Goal: Task Accomplishment & Management: Complete application form

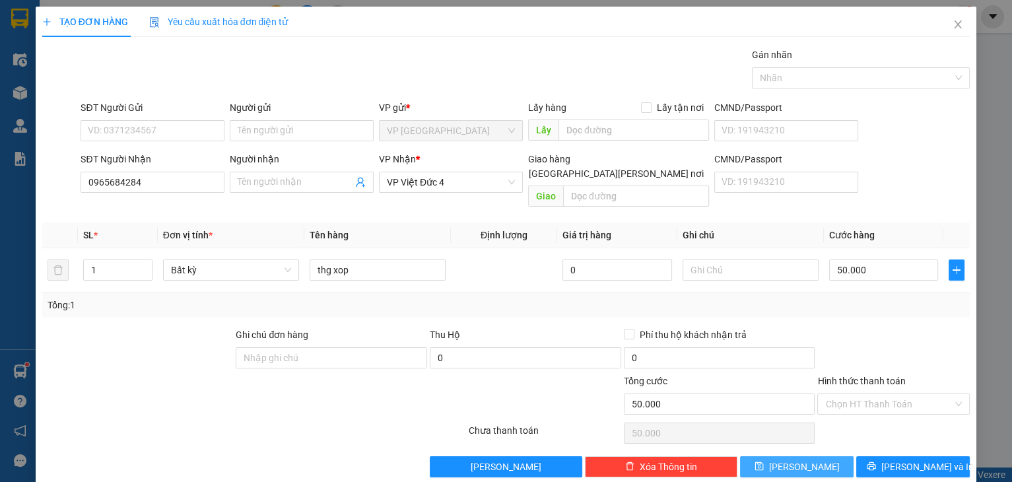
click at [763, 462] on icon "save" at bounding box center [759, 466] width 9 height 9
type input "0"
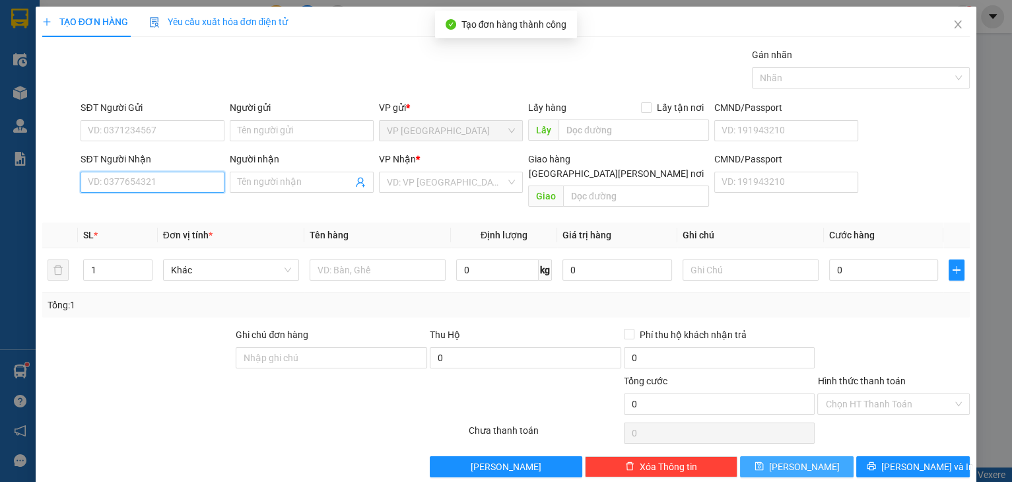
click at [151, 188] on input "SĐT Người Nhận" at bounding box center [153, 182] width 144 height 21
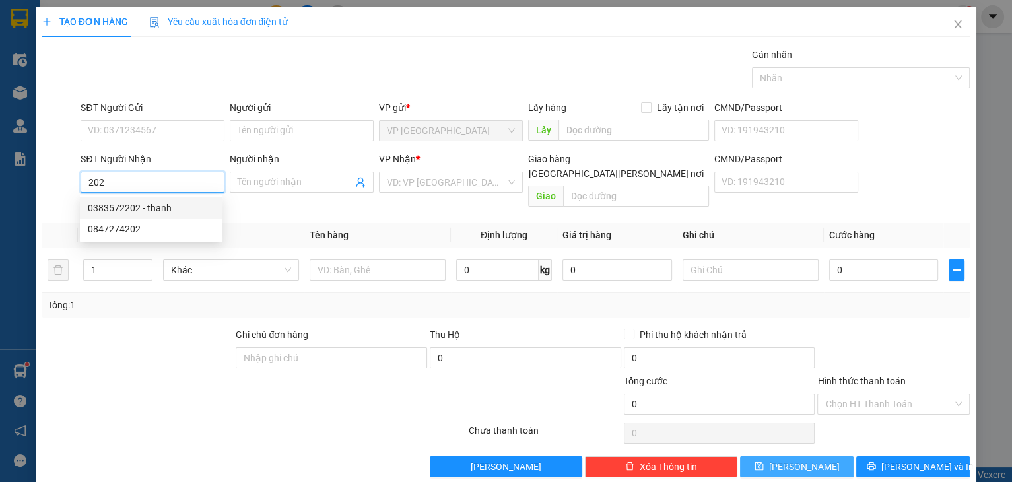
click at [149, 206] on div "0383572202 - thanh" at bounding box center [151, 208] width 127 height 15
type input "0383572202"
type input "thanh"
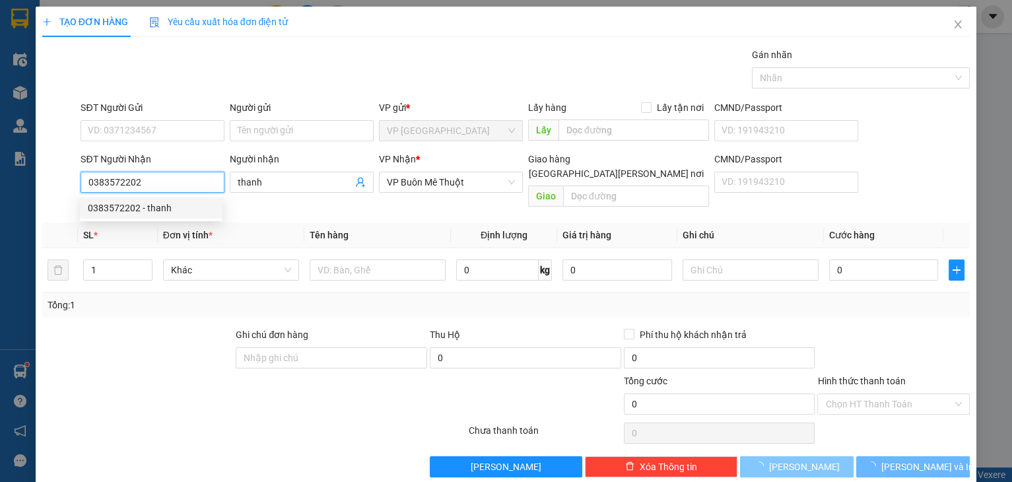
type input "130.000"
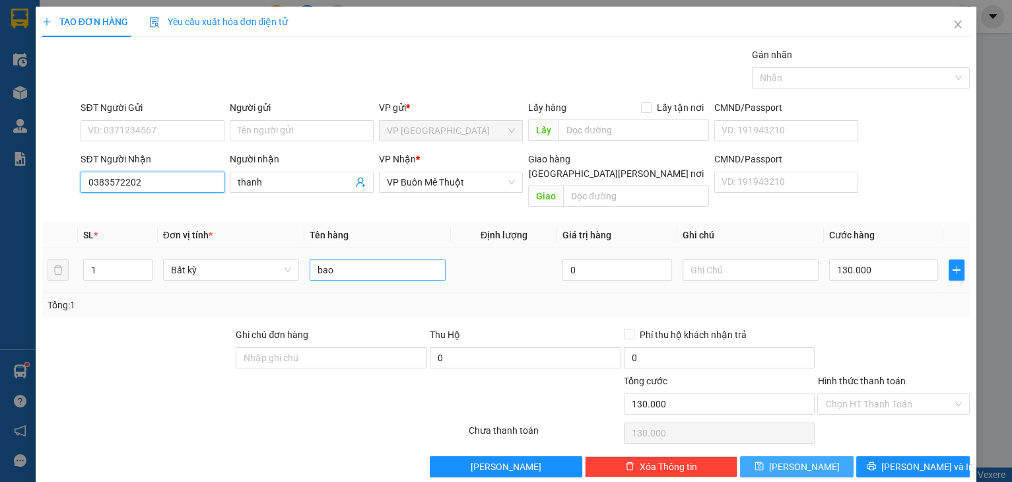
type input "0383572202"
drag, startPoint x: 365, startPoint y: 256, endPoint x: 281, endPoint y: 270, distance: 84.4
click at [281, 270] on tr "1 Bất kỳ bao 0 130.000" at bounding box center [506, 270] width 928 height 44
type input "mon"
click at [864, 260] on input "130.000" at bounding box center [884, 270] width 110 height 21
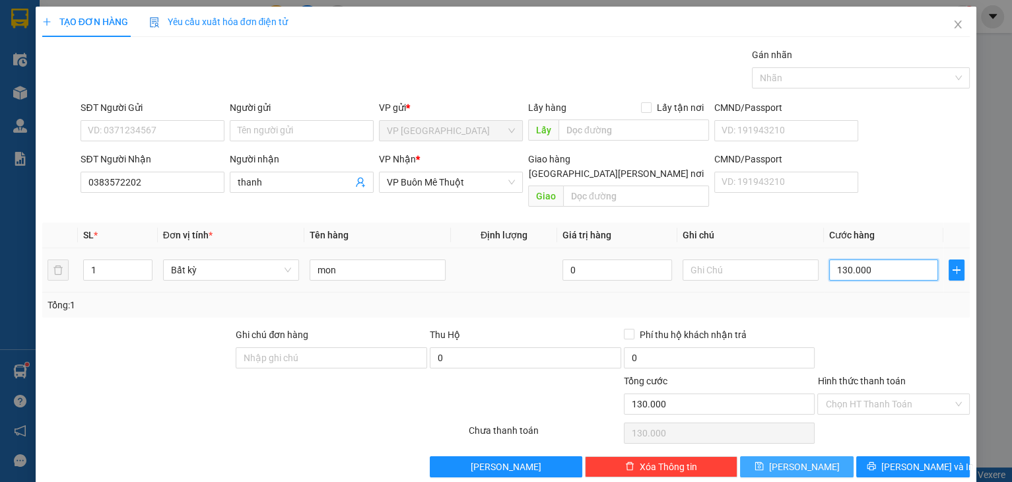
type input "3"
type input "30"
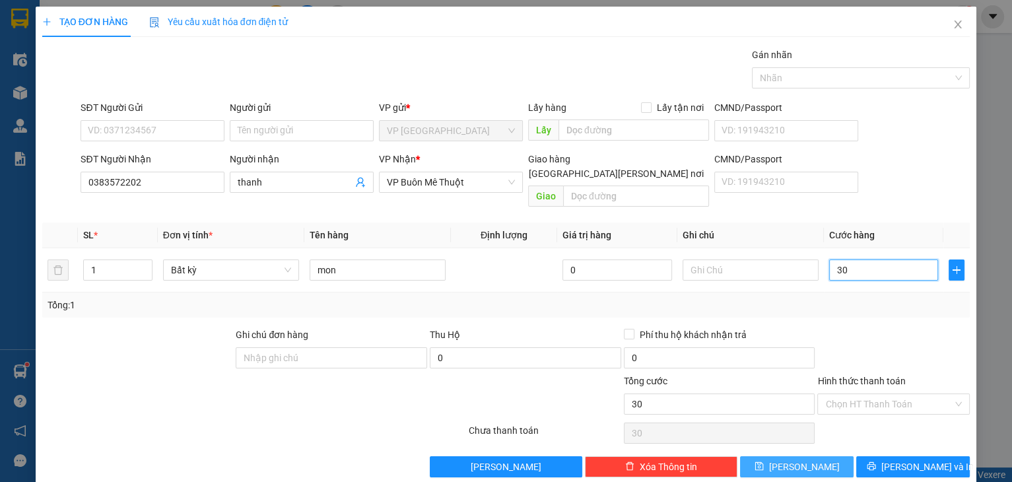
type input "30"
click at [800, 180] on input "CMND/Passport" at bounding box center [787, 182] width 144 height 21
type input "30.000"
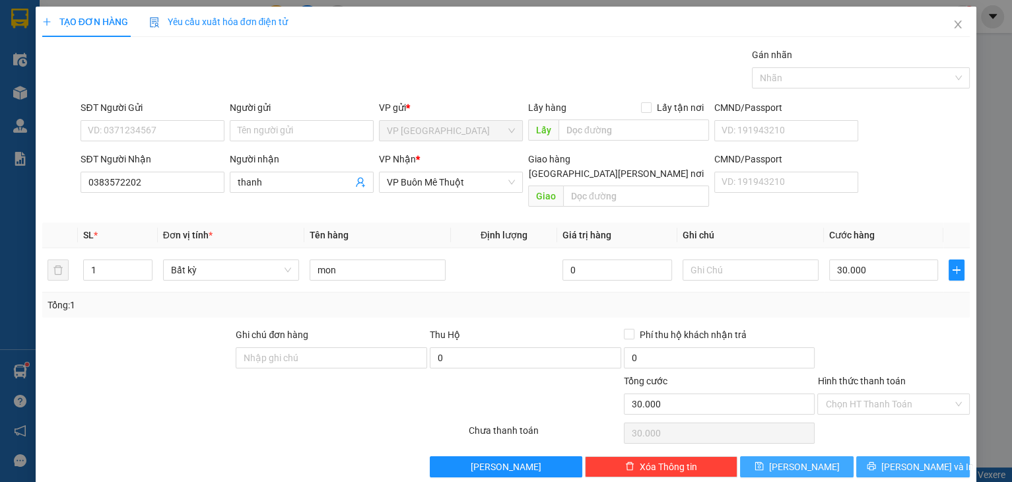
drag, startPoint x: 810, startPoint y: 297, endPoint x: 917, endPoint y: 452, distance: 188.5
click at [917, 460] on span "[PERSON_NAME] và In" at bounding box center [928, 467] width 92 height 15
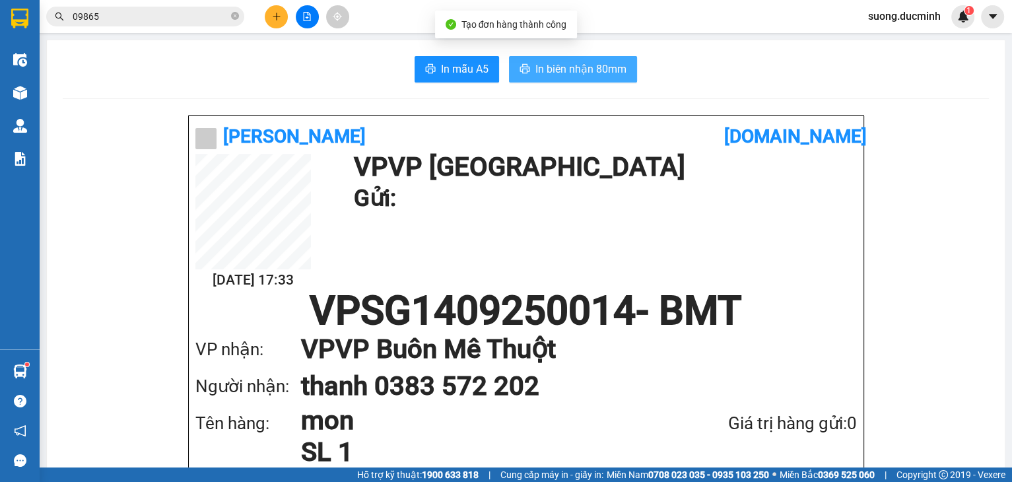
click at [551, 58] on button "In biên nhận 80mm" at bounding box center [573, 69] width 128 height 26
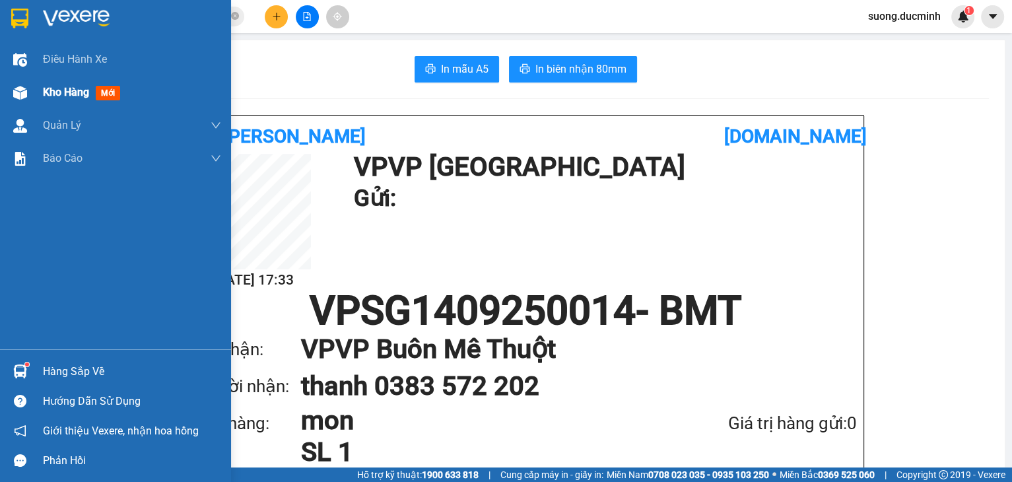
click at [87, 83] on div "Kho hàng mới" at bounding box center [132, 92] width 178 height 33
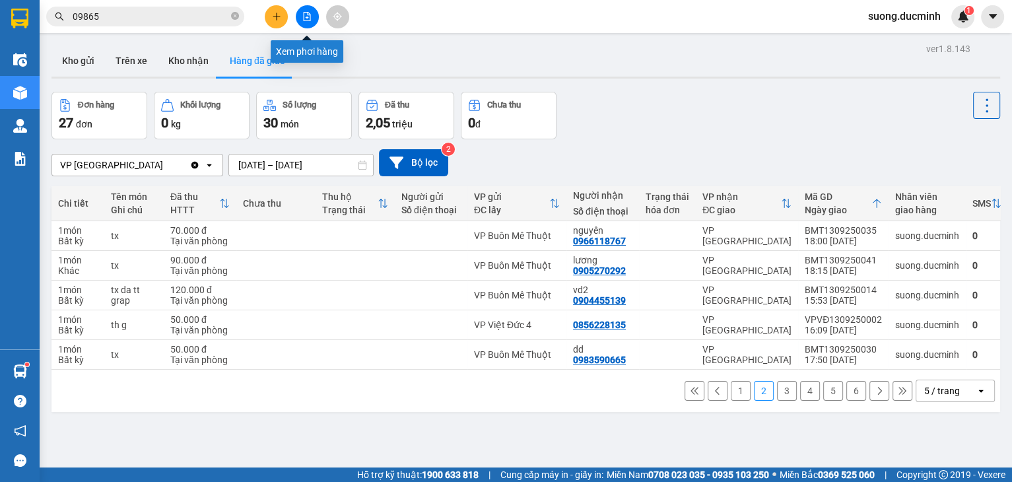
click at [308, 19] on icon "file-add" at bounding box center [306, 16] width 9 height 9
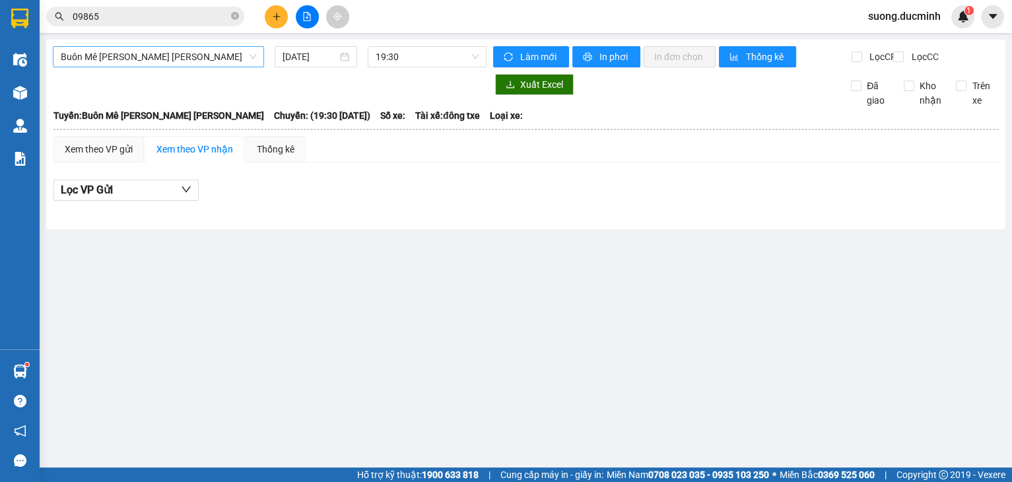
click at [164, 55] on span "Buôn Mê [PERSON_NAME] [PERSON_NAME]" at bounding box center [158, 57] width 195 height 20
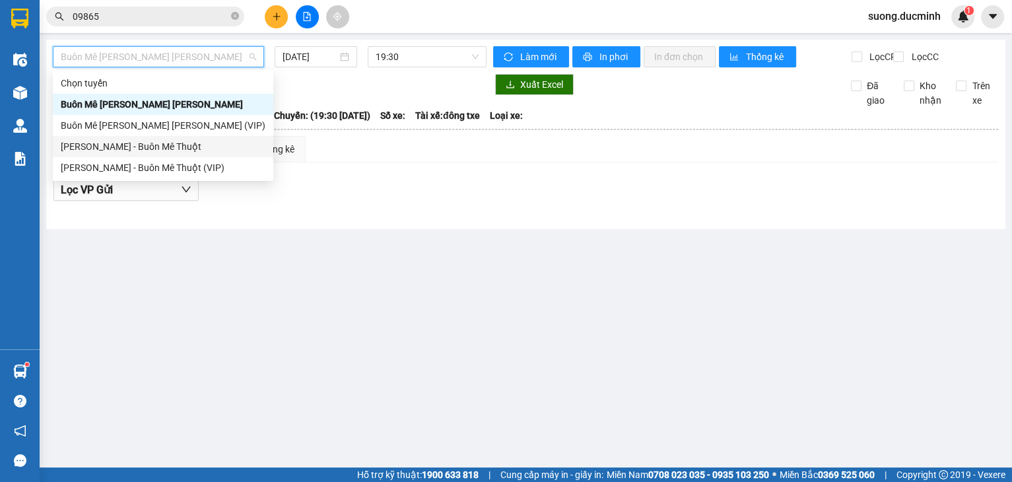
click at [133, 147] on div "[PERSON_NAME] - Buôn Mê Thuột" at bounding box center [163, 146] width 205 height 15
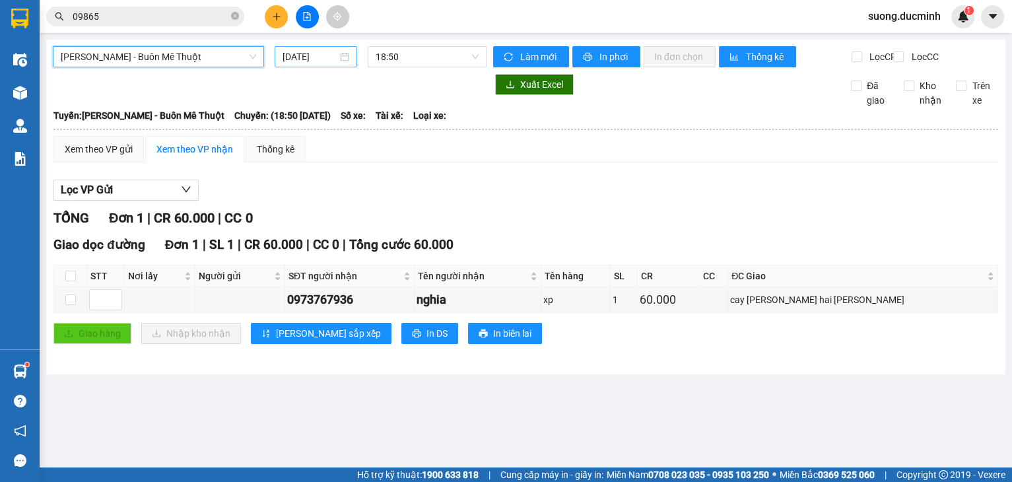
click at [291, 61] on input "[DATE]" at bounding box center [310, 57] width 54 height 15
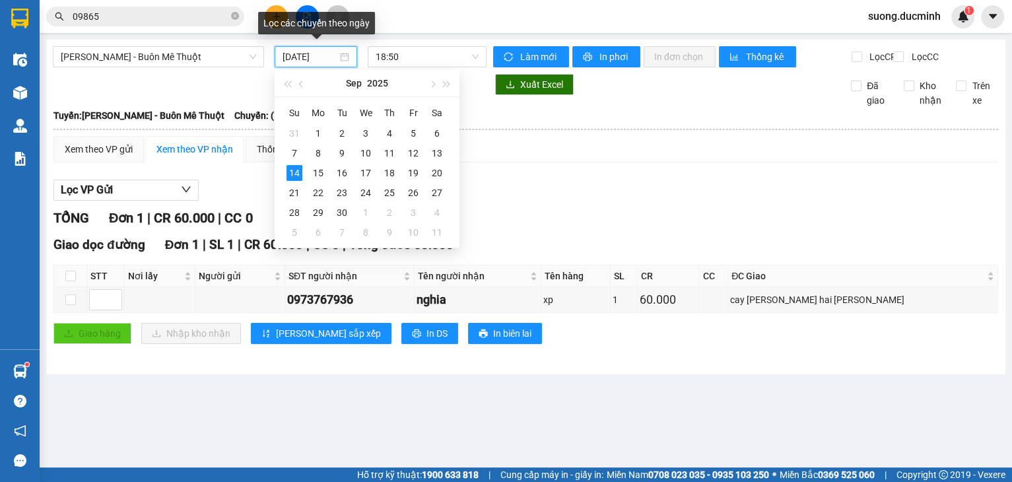
type input "[DATE]"
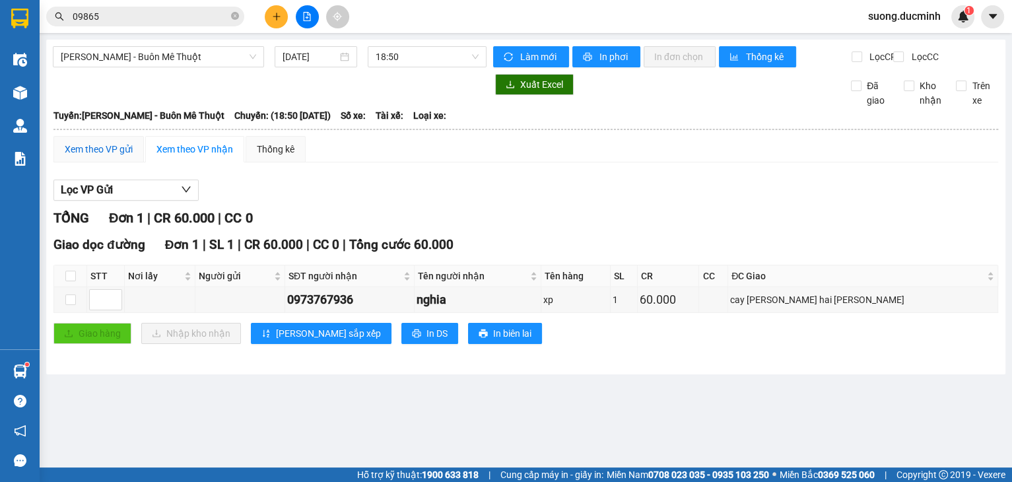
click at [100, 155] on div "Xem theo VP gửi" at bounding box center [99, 149] width 68 height 15
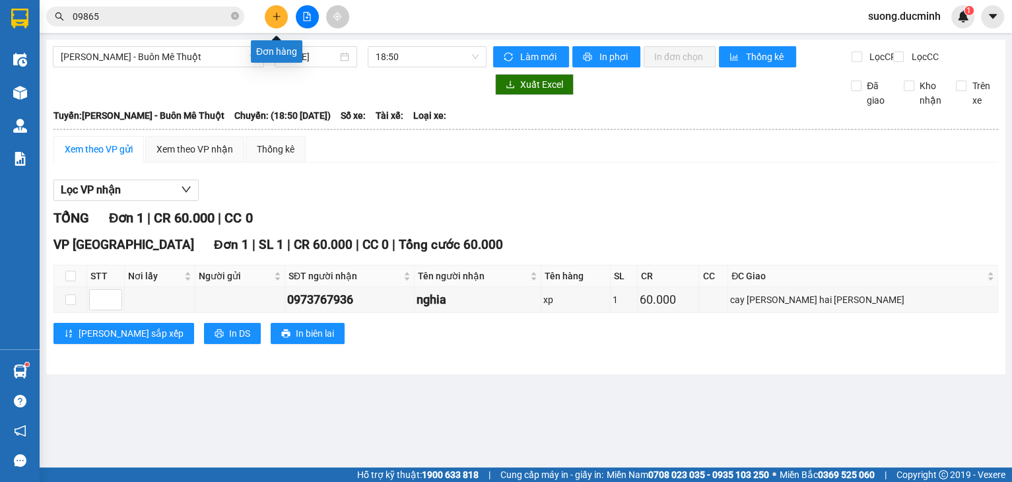
click at [285, 19] on button at bounding box center [276, 16] width 23 height 23
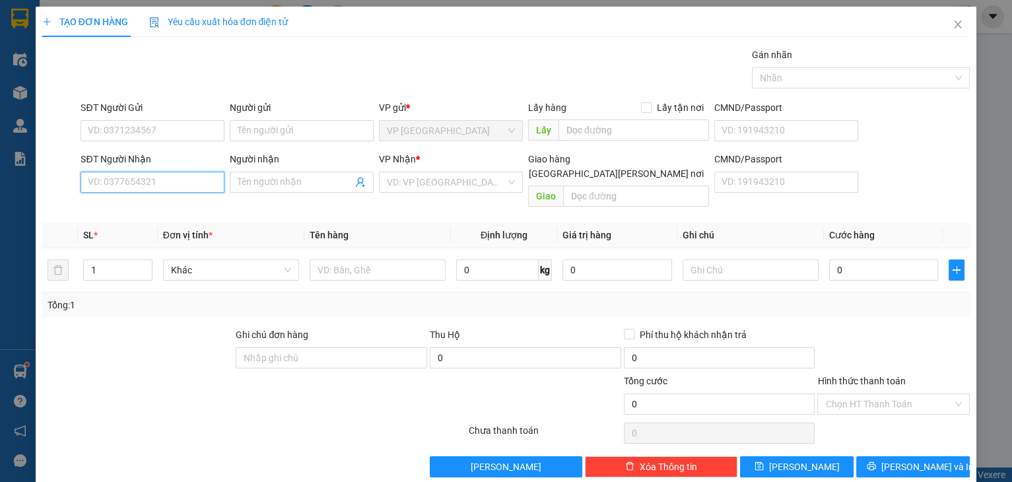
click at [104, 177] on input "SĐT Người Nhận" at bounding box center [153, 182] width 144 height 21
type input "0948337164"
click at [153, 213] on div "0948337164 - [PERSON_NAME]" at bounding box center [153, 208] width 130 height 15
type input "vinh"
type input "50.000"
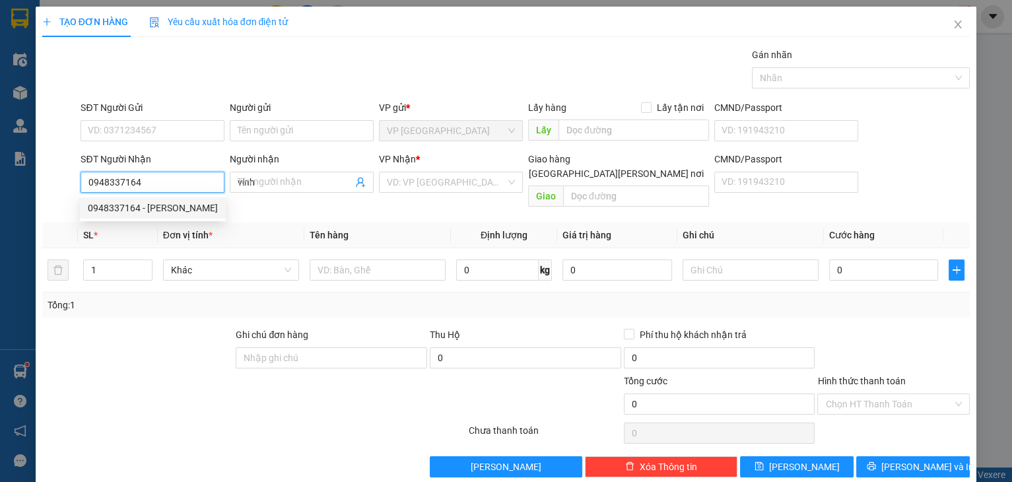
type input "50.000"
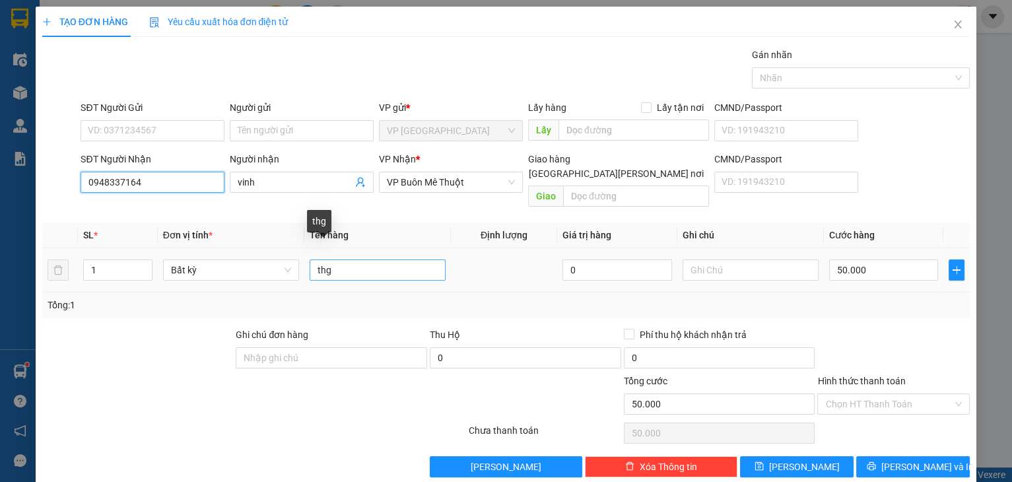
type input "0948337164"
click at [344, 261] on input "thg" at bounding box center [378, 270] width 136 height 21
type input "thg"
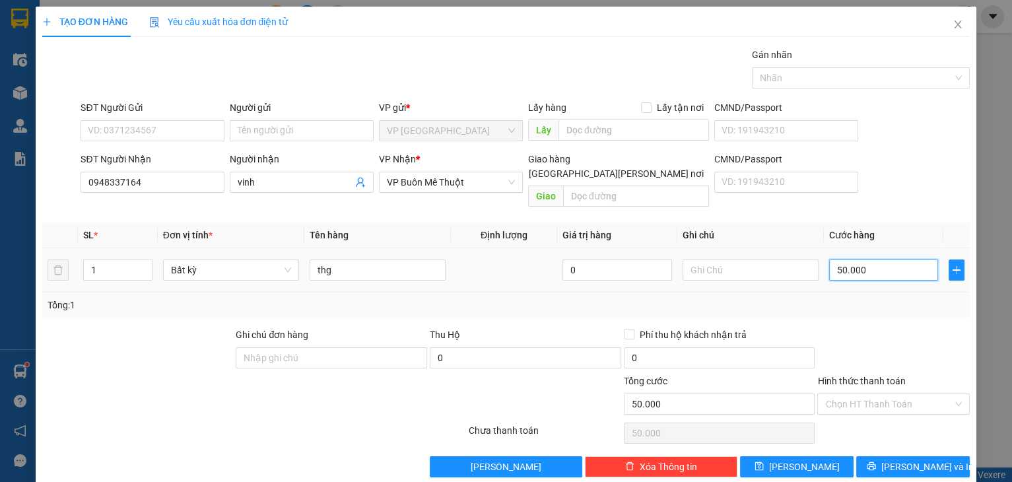
click at [886, 260] on input "50.000" at bounding box center [884, 270] width 110 height 21
type input "4"
type input "40"
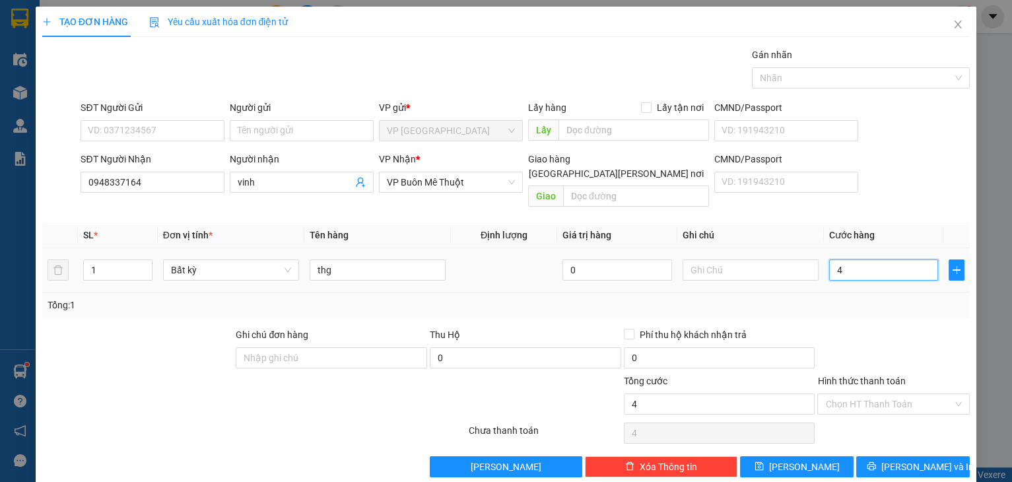
type input "40"
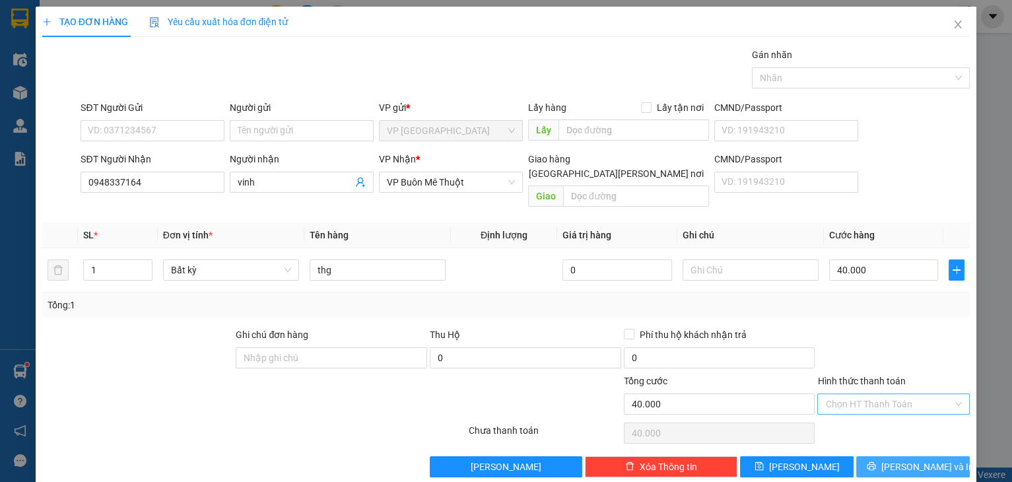
drag, startPoint x: 885, startPoint y: 444, endPoint x: 851, endPoint y: 378, distance: 74.7
click at [884, 456] on button "[PERSON_NAME] và In" at bounding box center [913, 466] width 114 height 21
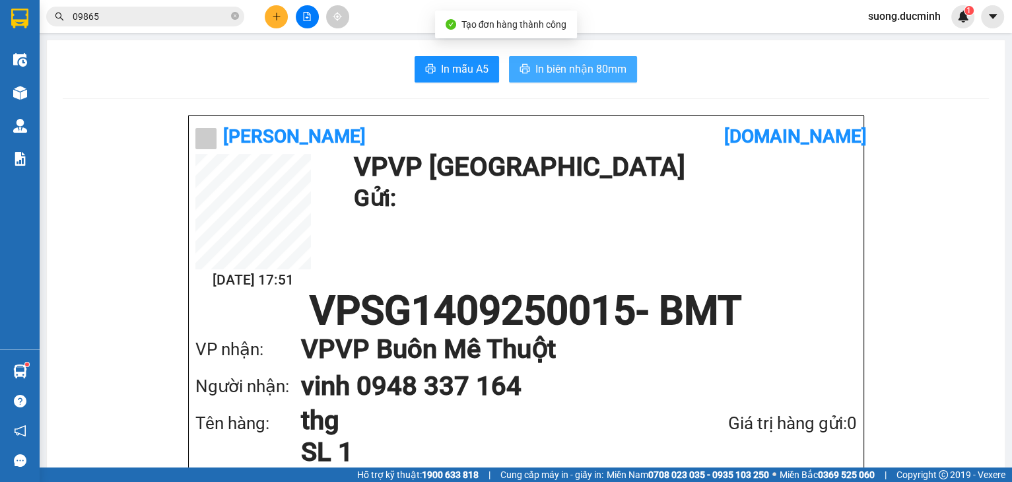
click at [538, 65] on span "In biên nhận 80mm" at bounding box center [581, 69] width 91 height 17
click at [590, 73] on span "In biên nhận 80mm" at bounding box center [581, 69] width 91 height 17
click at [283, 9] on button at bounding box center [276, 16] width 23 height 23
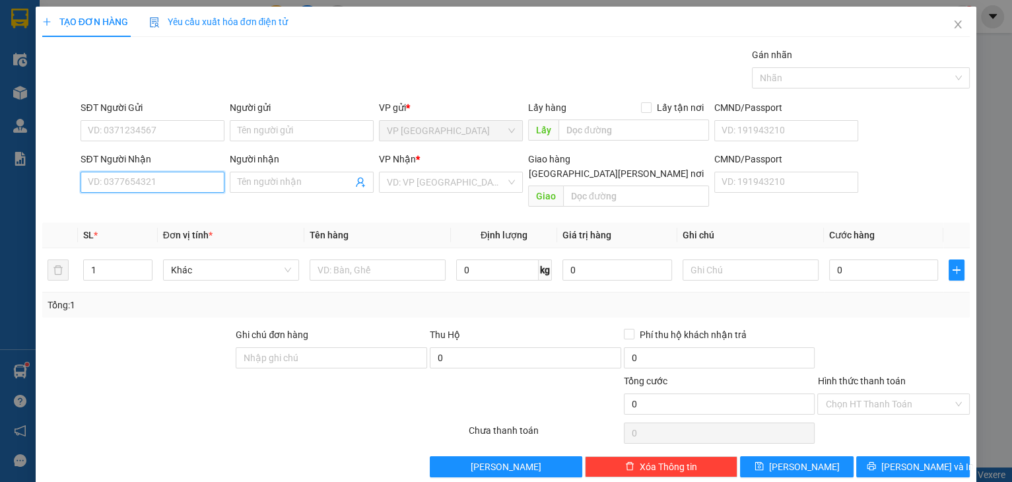
click at [167, 178] on input "SĐT Người Nhận" at bounding box center [153, 182] width 144 height 21
click at [200, 204] on div "0911326062 - ehu" at bounding box center [151, 208] width 127 height 15
type input "0911326062"
type input "ehu"
type input "e hu"
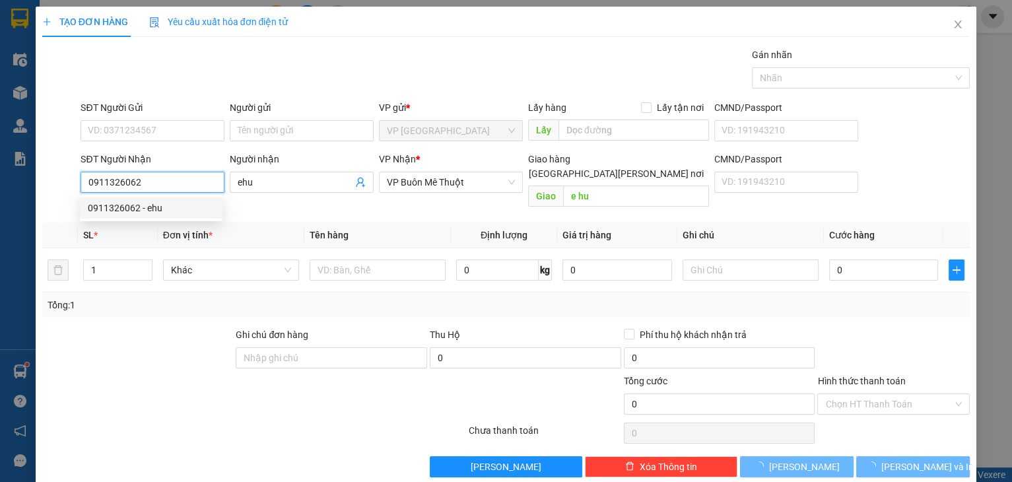
type input "100.000"
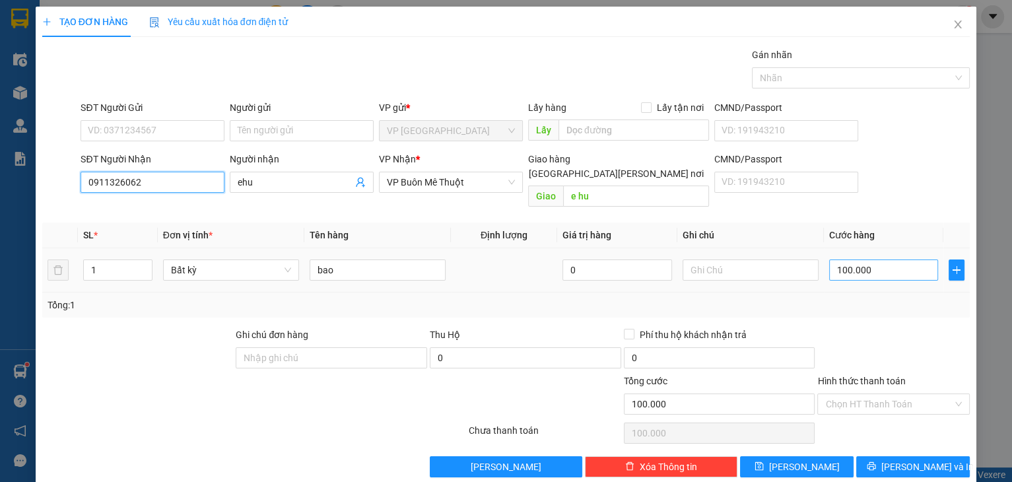
type input "0911326062"
click at [864, 260] on input "100.000" at bounding box center [884, 270] width 110 height 21
type input "7"
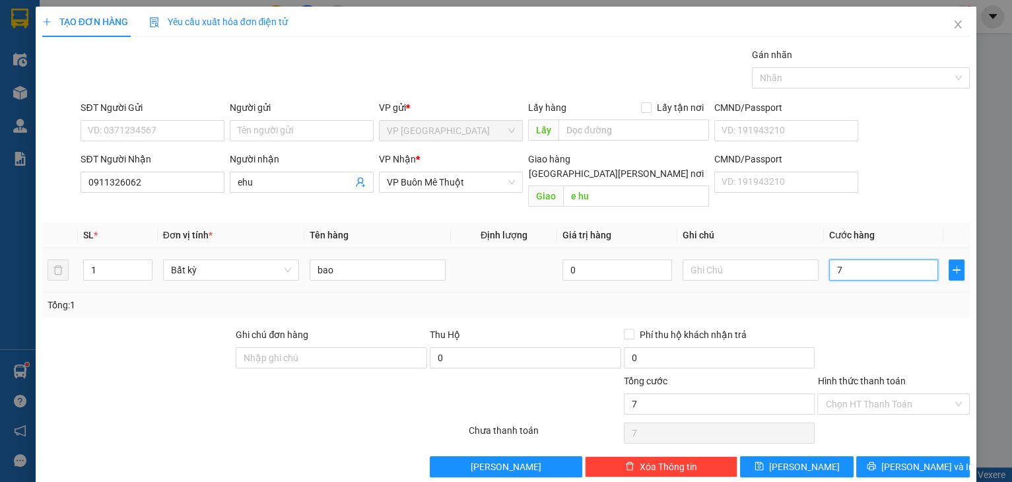
type input "70"
type input "70.000"
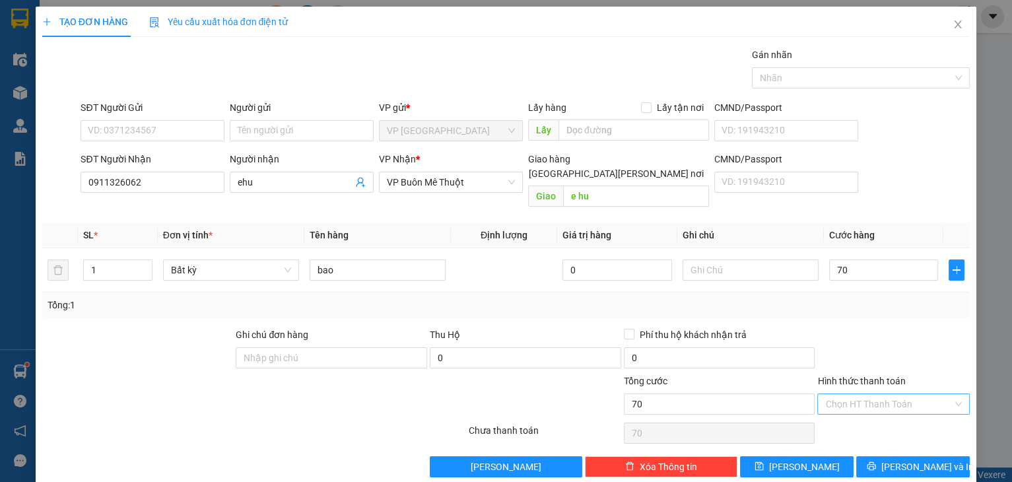
type input "70.000"
click at [904, 394] on input "Hình thức thanh toán" at bounding box center [888, 404] width 127 height 20
click at [886, 412] on div "Tại văn phòng" at bounding box center [886, 414] width 135 height 15
type input "0"
click at [801, 460] on span "[PERSON_NAME]" at bounding box center [804, 467] width 71 height 15
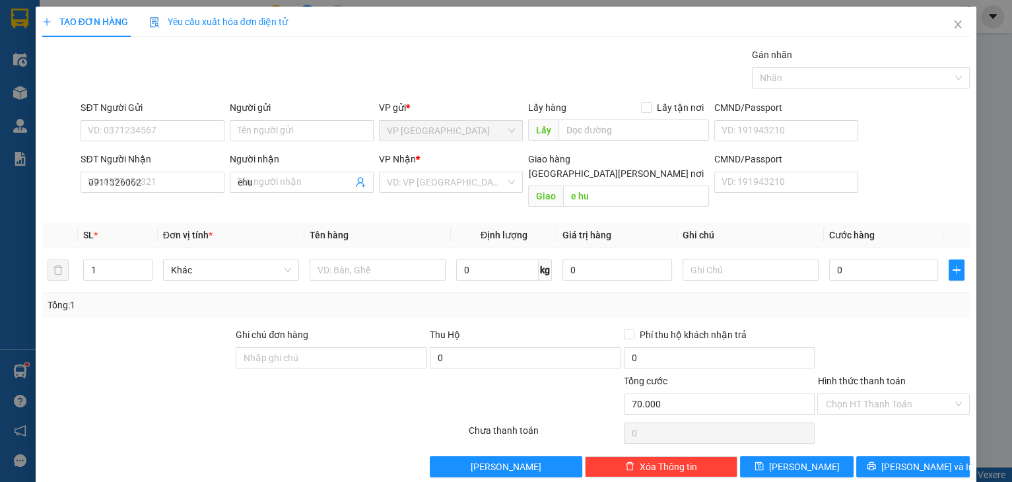
type input "0"
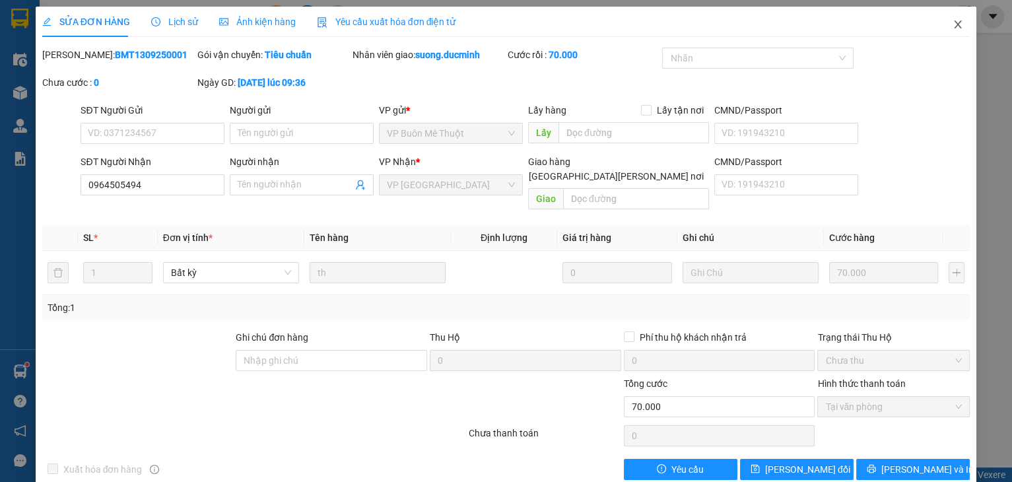
click at [941, 26] on span "Close" at bounding box center [958, 25] width 37 height 37
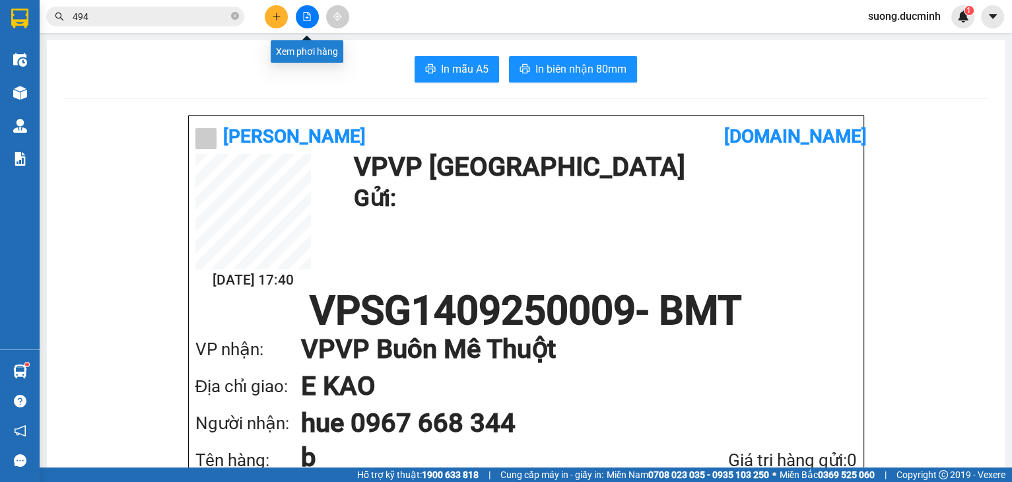
click at [303, 21] on button at bounding box center [307, 16] width 23 height 23
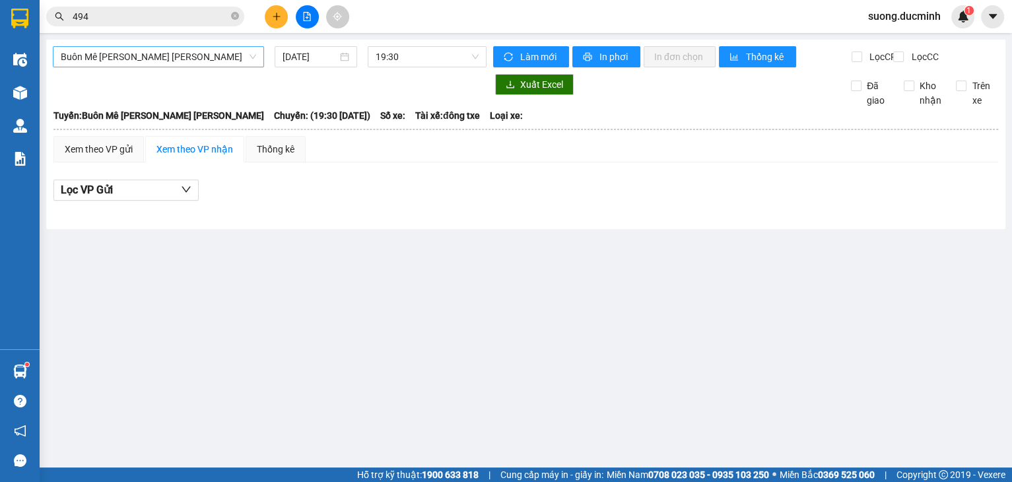
click at [116, 54] on span "Buôn Mê [PERSON_NAME] [PERSON_NAME]" at bounding box center [158, 57] width 195 height 20
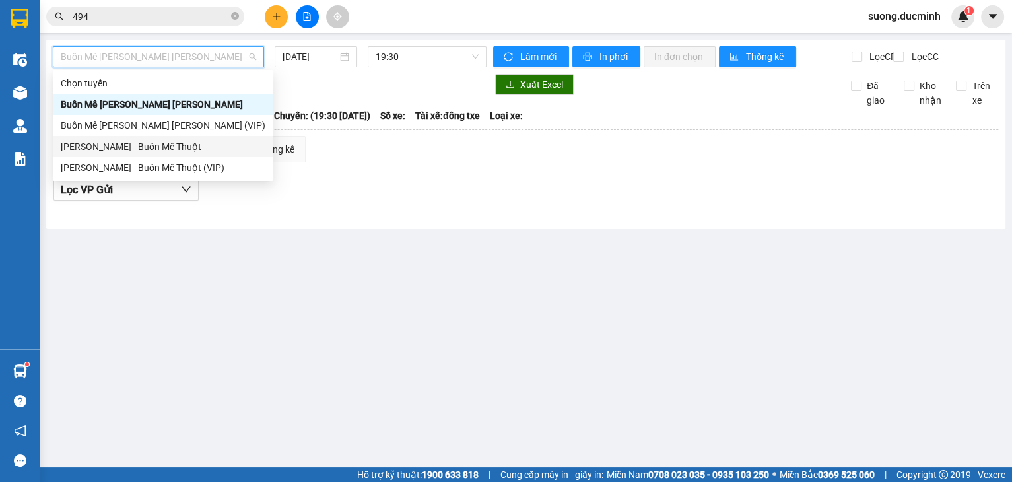
click at [115, 148] on div "[PERSON_NAME] - Buôn Mê Thuột" at bounding box center [163, 146] width 205 height 15
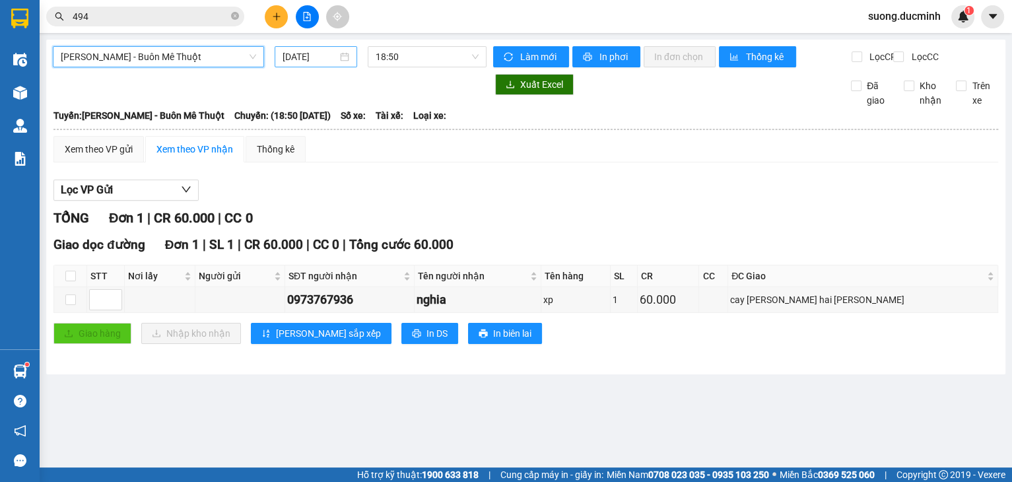
click at [291, 59] on input "[DATE]" at bounding box center [310, 57] width 54 height 15
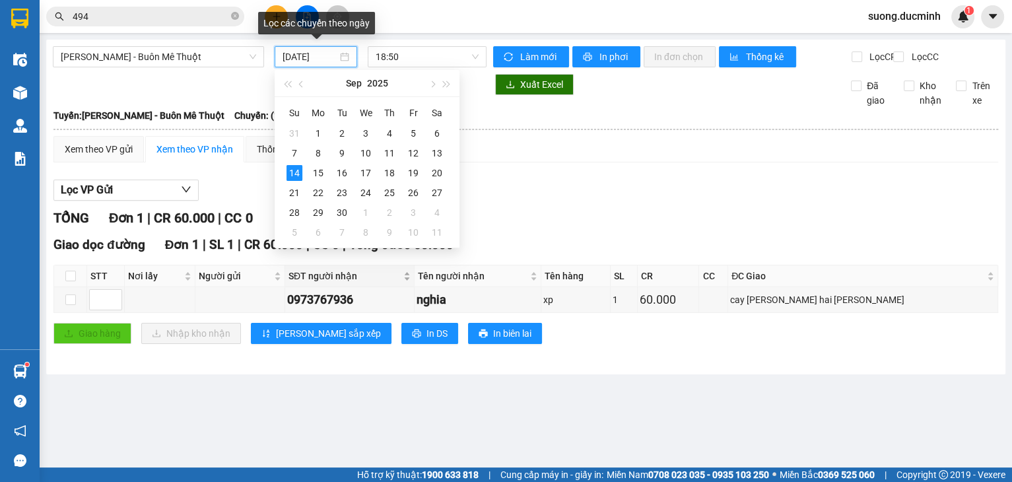
type input "[DATE]"
click at [124, 157] on div "Xem theo VP gửi" at bounding box center [99, 149] width 68 height 15
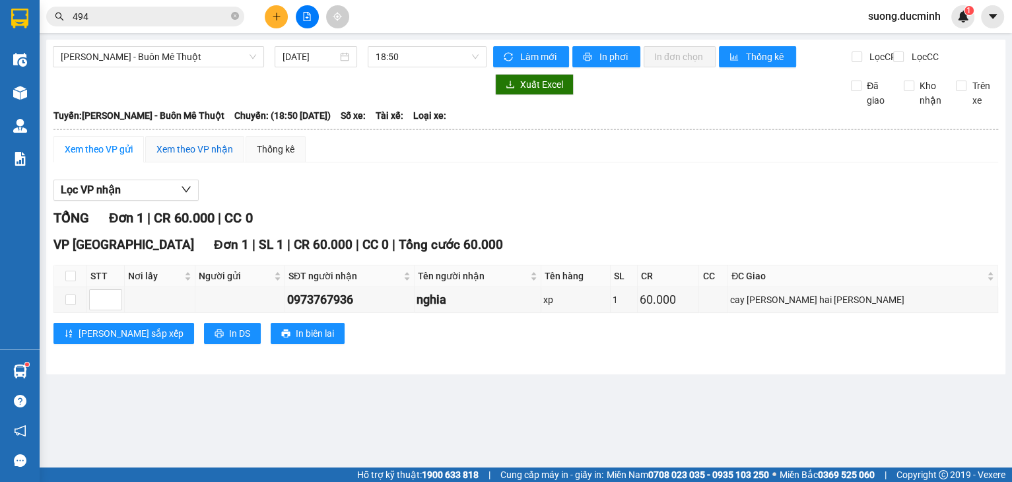
click at [207, 157] on div "Xem theo VP nhận" at bounding box center [195, 149] width 77 height 15
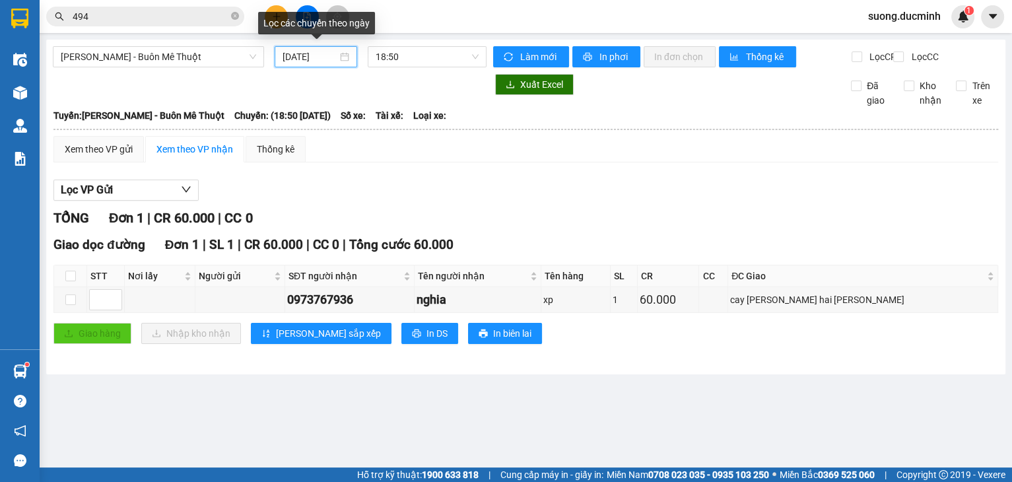
click at [300, 55] on input "[DATE]" at bounding box center [310, 57] width 54 height 15
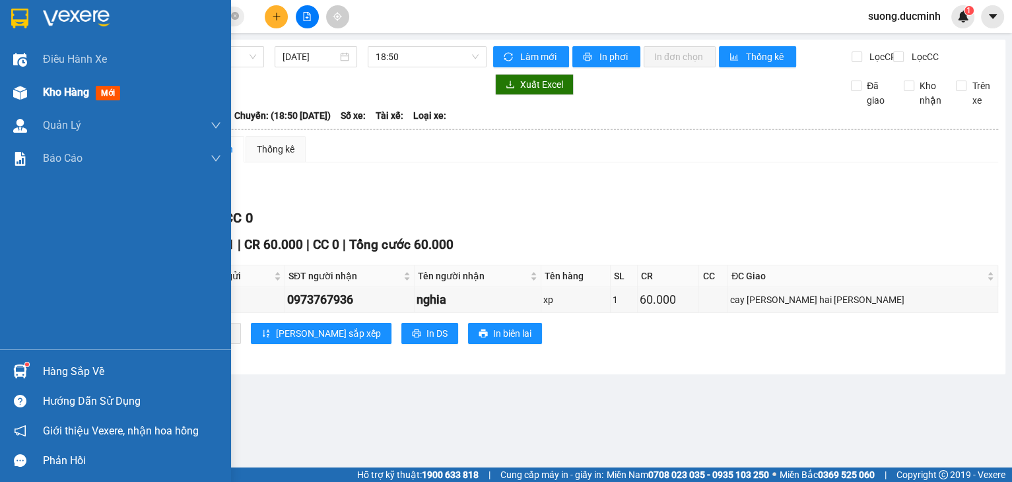
click at [26, 87] on div at bounding box center [20, 92] width 23 height 23
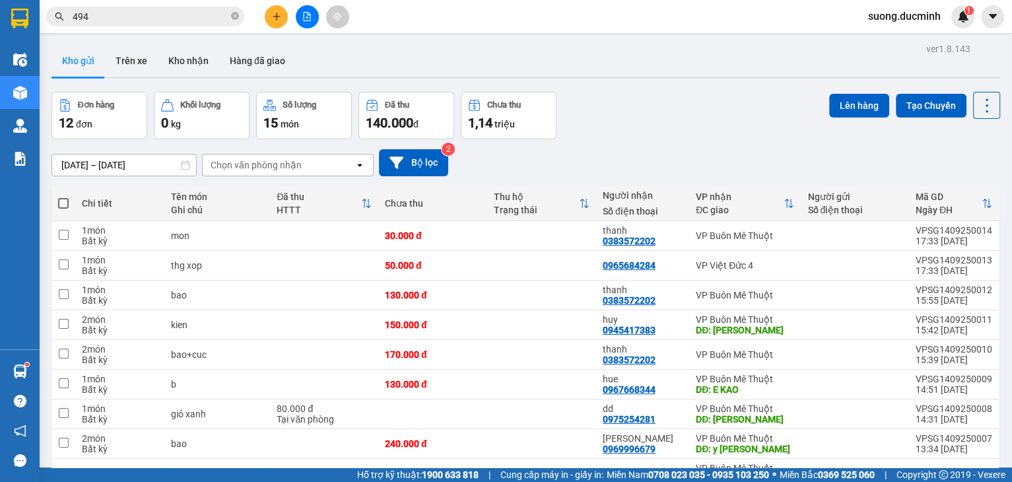
click at [66, 206] on span at bounding box center [63, 203] width 11 height 11
click at [63, 197] on input "checkbox" at bounding box center [63, 197] width 0 height 0
checkbox input "true"
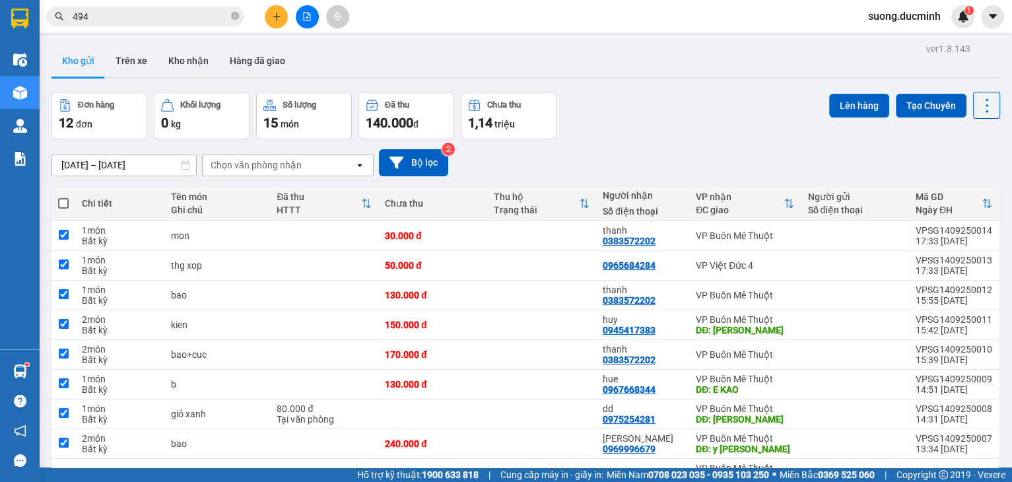
checkbox input "true"
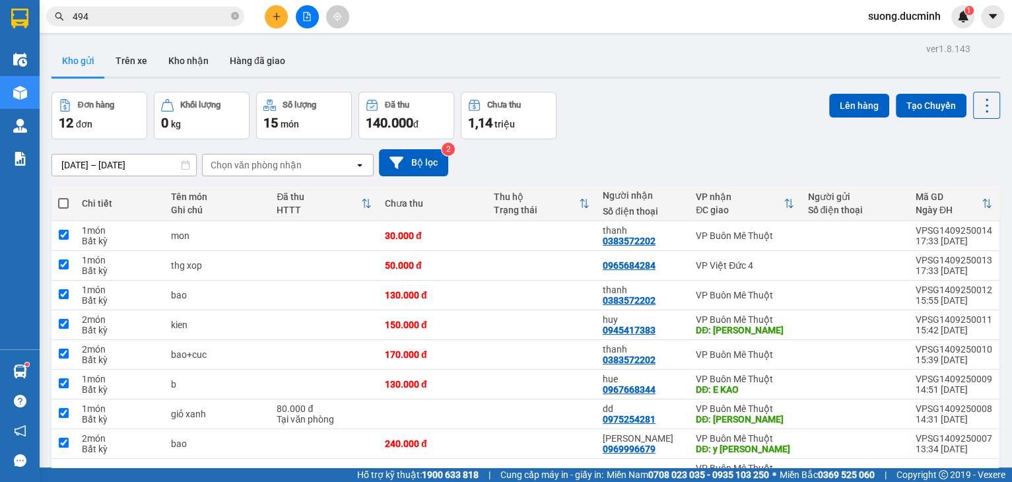
checkbox input "true"
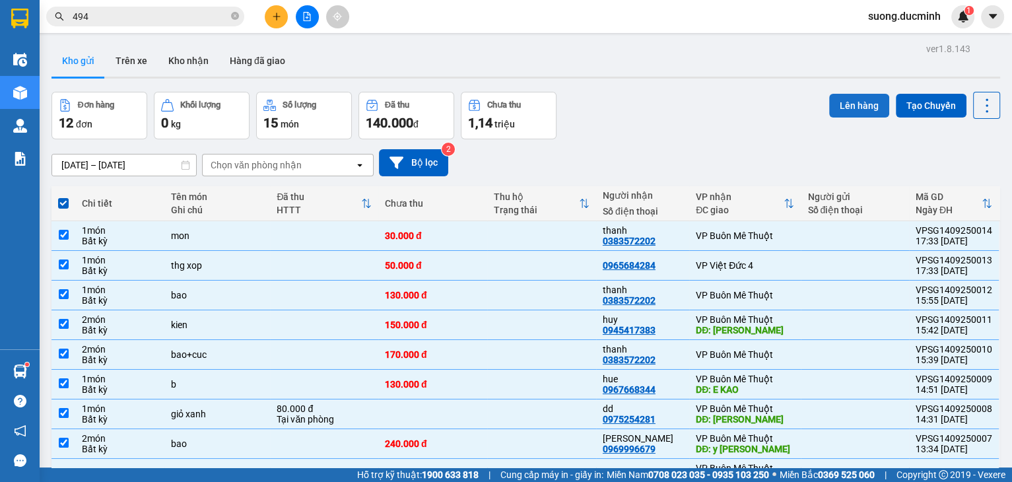
click at [866, 97] on button "Lên hàng" at bounding box center [859, 106] width 60 height 24
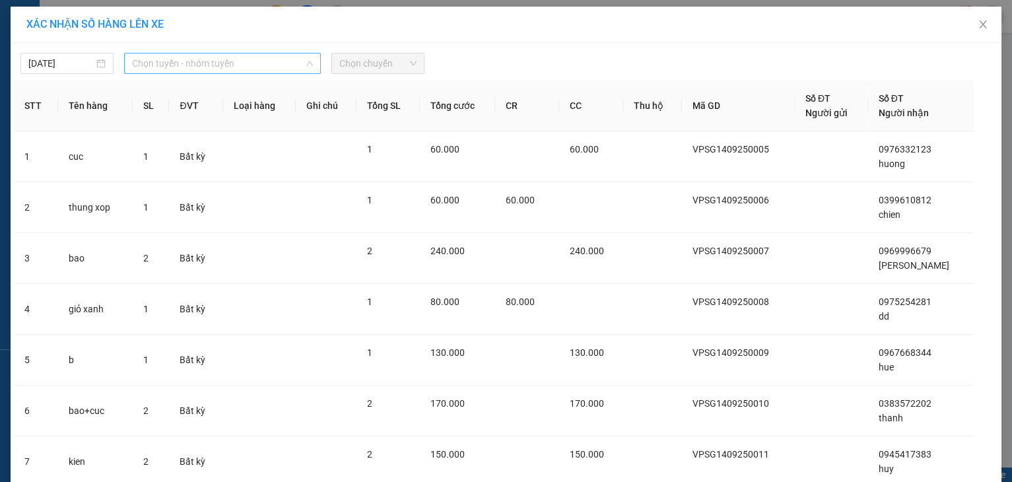
click at [217, 63] on span "Chọn tuyến - nhóm tuyến" at bounding box center [222, 63] width 181 height 20
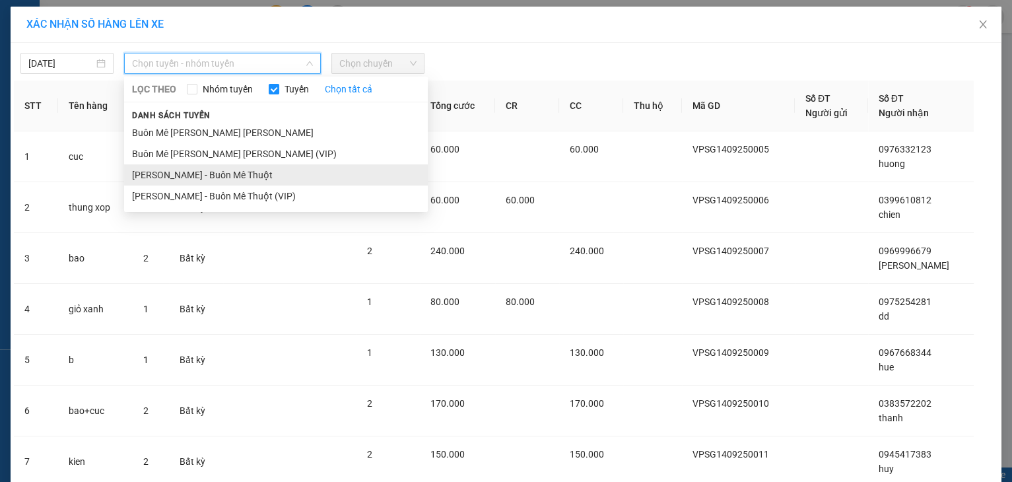
click at [173, 170] on li "[PERSON_NAME] - Buôn Mê Thuột" at bounding box center [276, 174] width 304 height 21
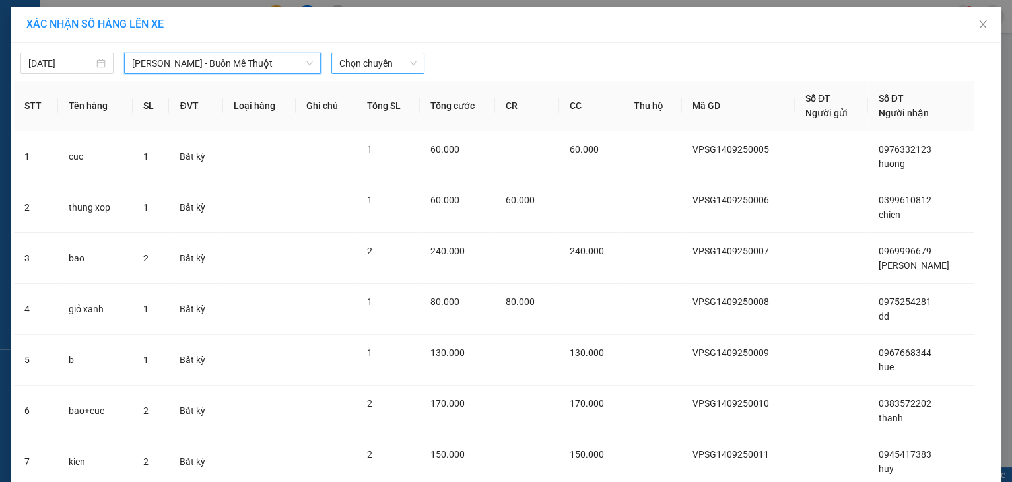
click at [376, 61] on span "Chọn chuyến" at bounding box center [377, 63] width 77 height 20
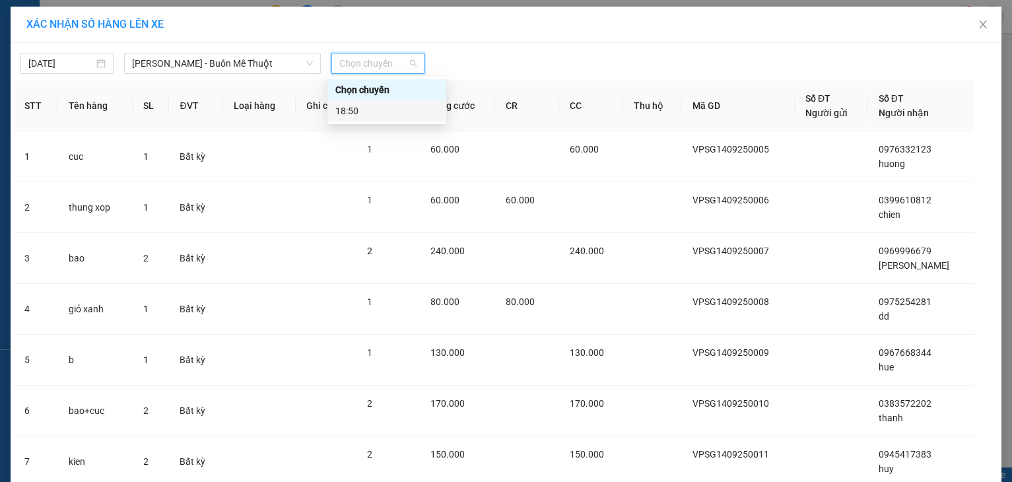
click at [346, 114] on div "18:50" at bounding box center [386, 111] width 103 height 15
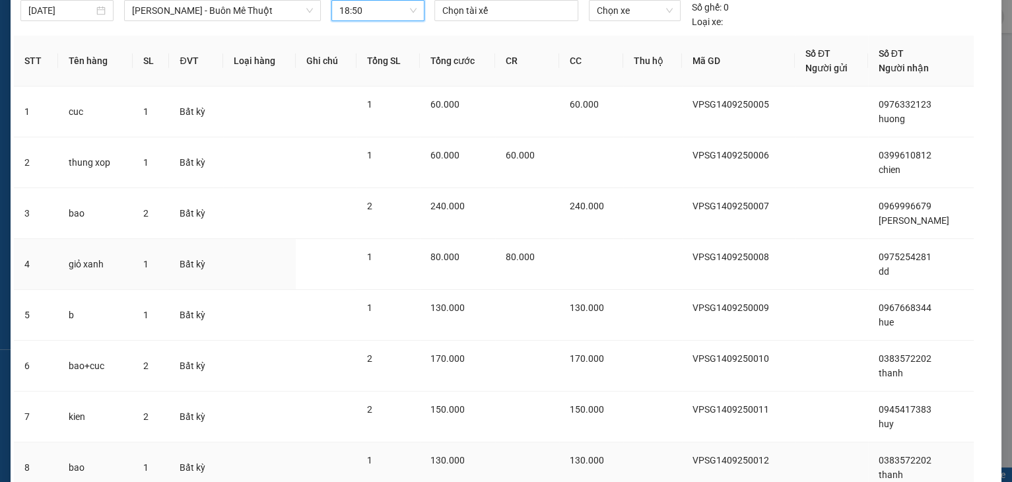
scroll to position [246, 0]
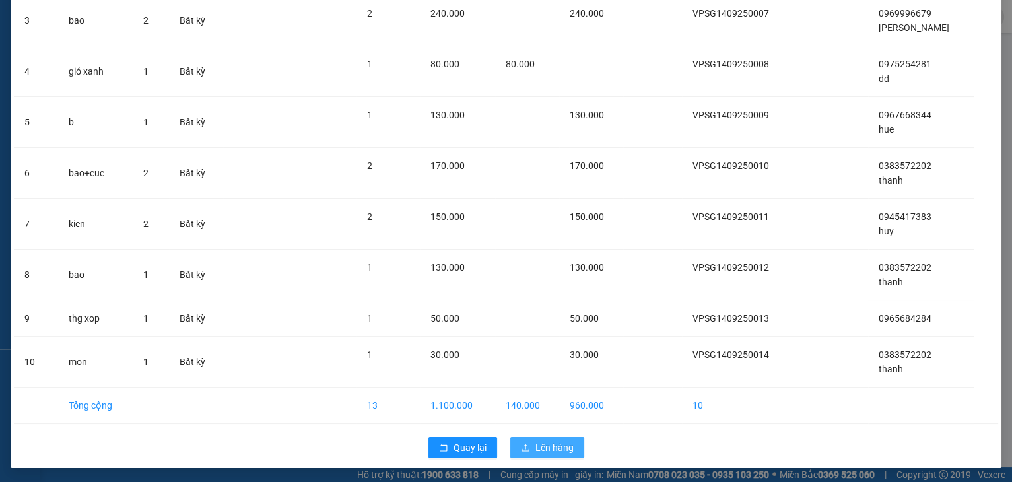
click at [552, 443] on span "Lên hàng" at bounding box center [555, 447] width 38 height 15
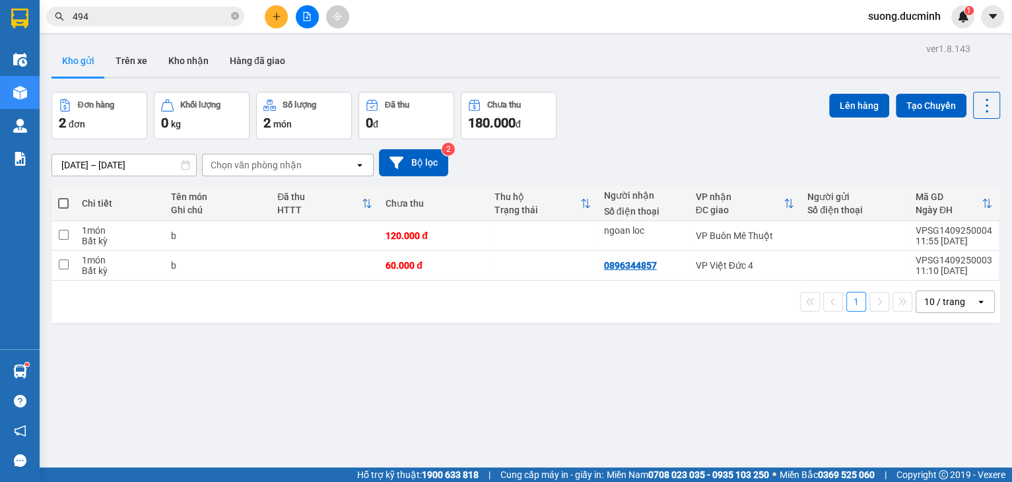
click at [67, 205] on span at bounding box center [63, 203] width 11 height 11
click at [63, 197] on input "checkbox" at bounding box center [63, 197] width 0 height 0
checkbox input "true"
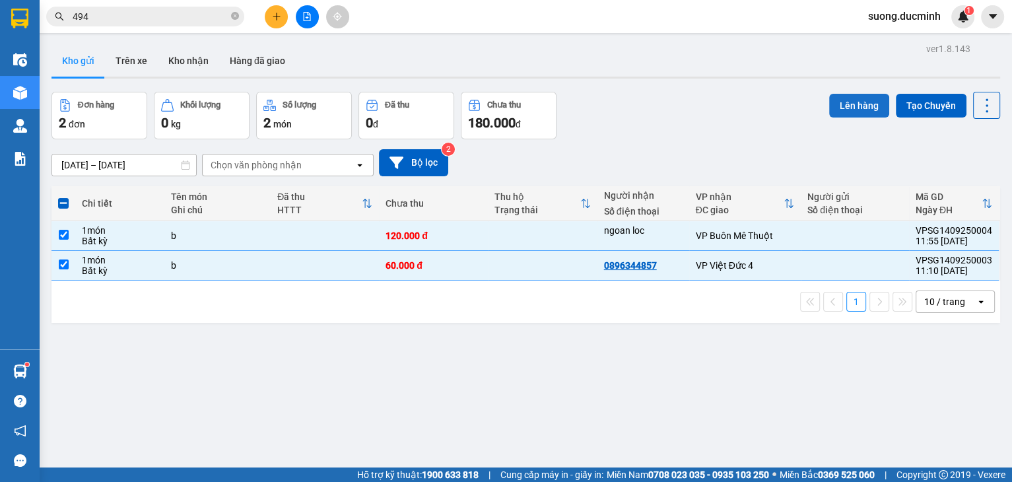
click at [850, 108] on button "Lên hàng" at bounding box center [859, 106] width 60 height 24
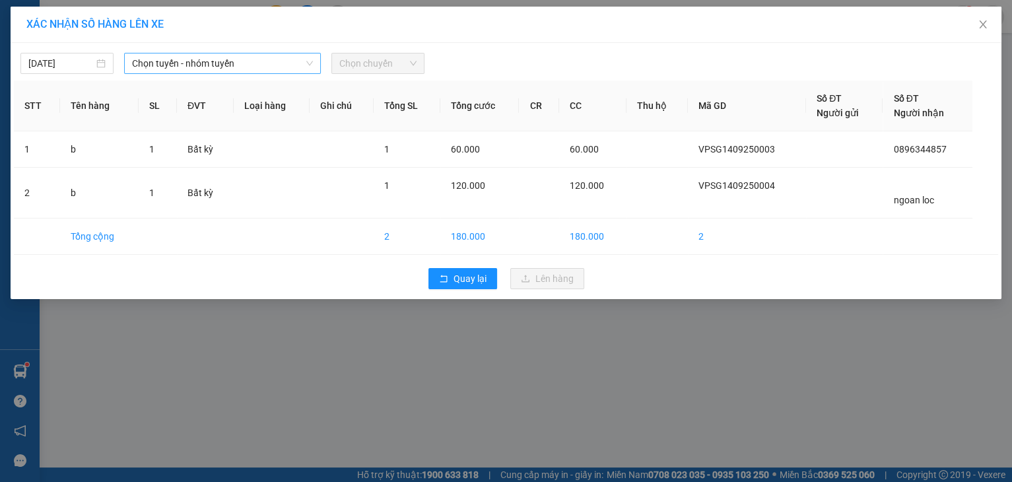
click at [300, 58] on span "Chọn tuyến - nhóm tuyến" at bounding box center [222, 63] width 181 height 20
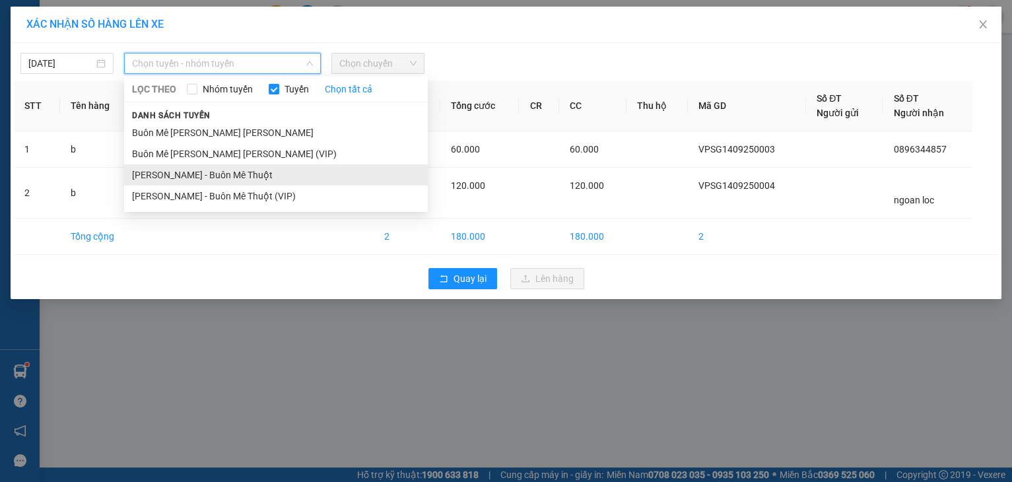
click at [219, 167] on li "[PERSON_NAME] - Buôn Mê Thuột" at bounding box center [276, 174] width 304 height 21
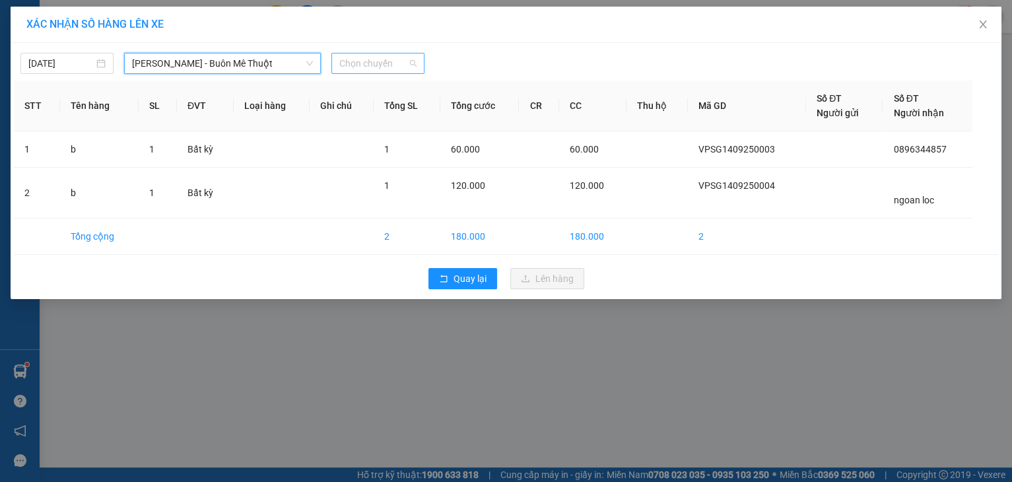
click at [367, 66] on span "Chọn chuyến" at bounding box center [377, 63] width 77 height 20
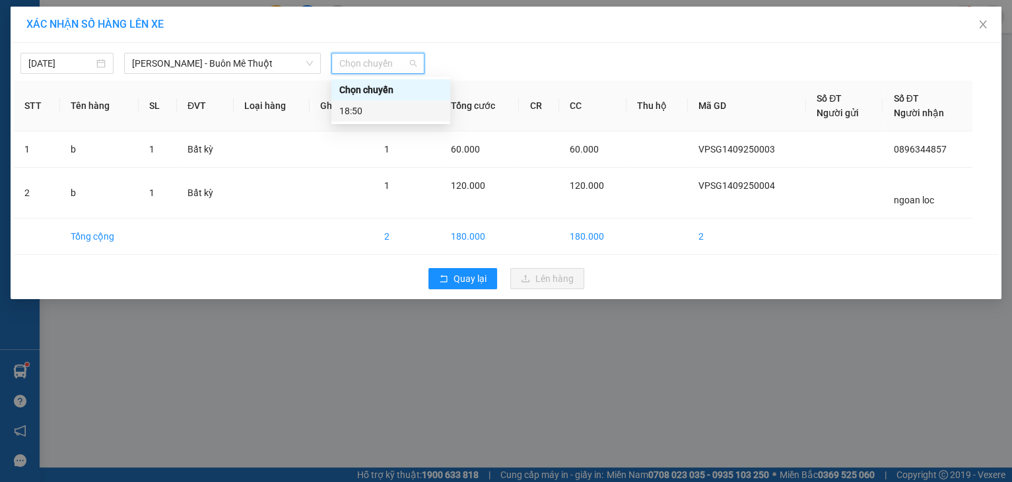
click at [359, 115] on div "18:50" at bounding box center [390, 111] width 103 height 15
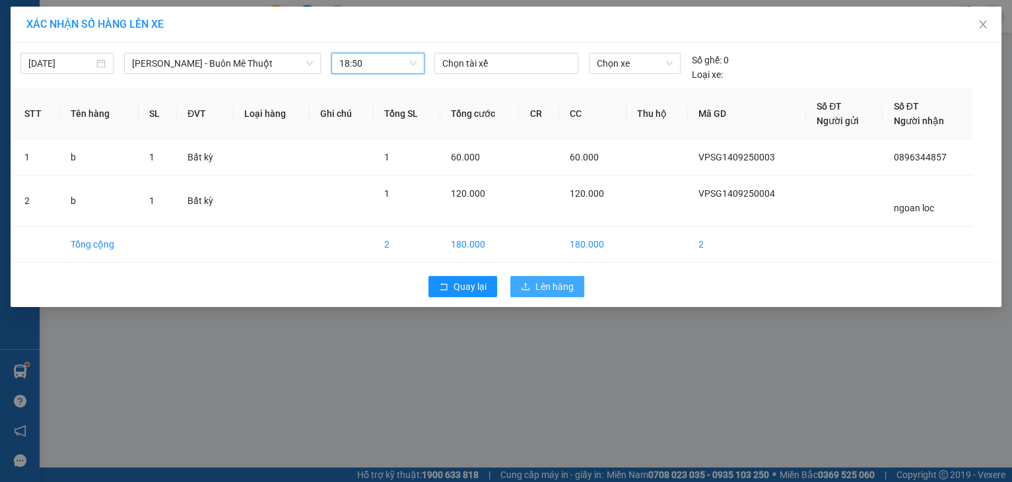
click at [564, 289] on span "Lên hàng" at bounding box center [555, 286] width 38 height 15
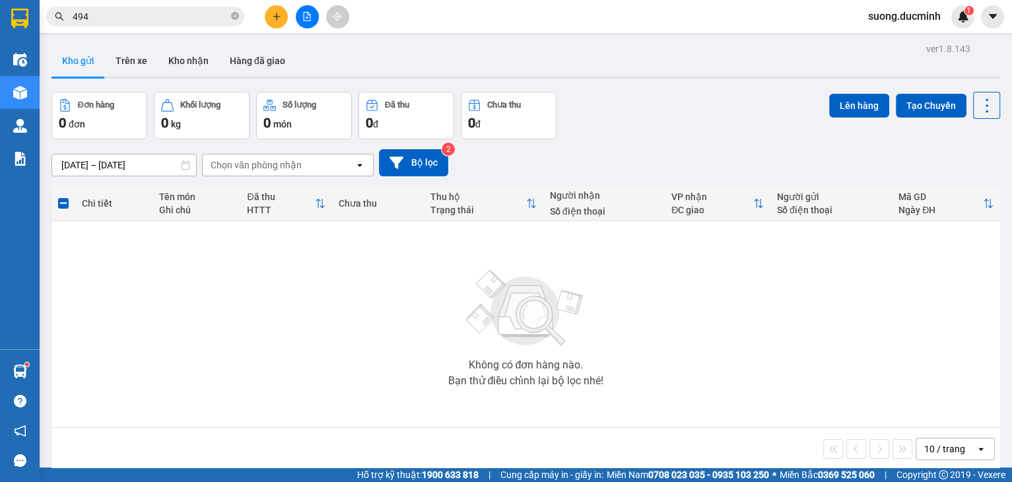
click at [308, 18] on icon "file-add" at bounding box center [306, 16] width 9 height 9
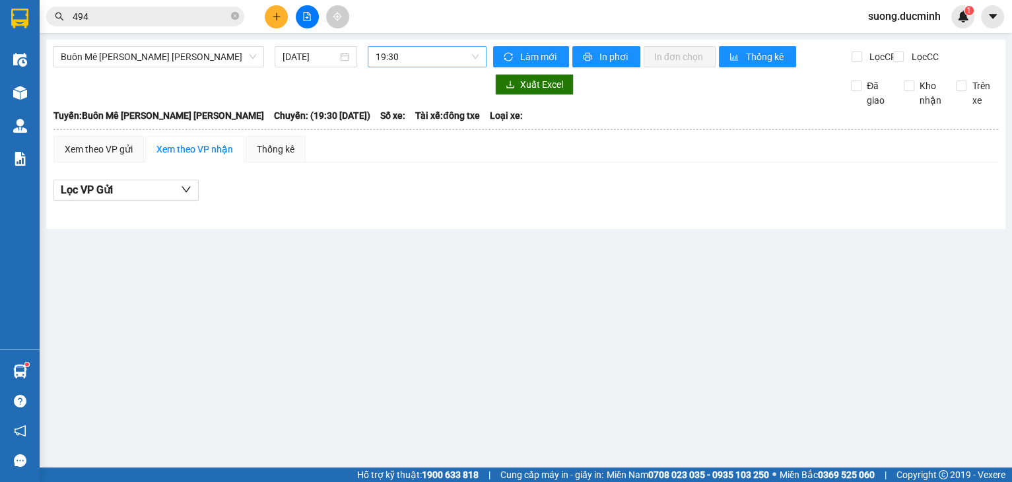
click at [392, 63] on span "19:30" at bounding box center [427, 57] width 103 height 20
click at [110, 162] on div "Xem theo VP gửi" at bounding box center [98, 149] width 90 height 26
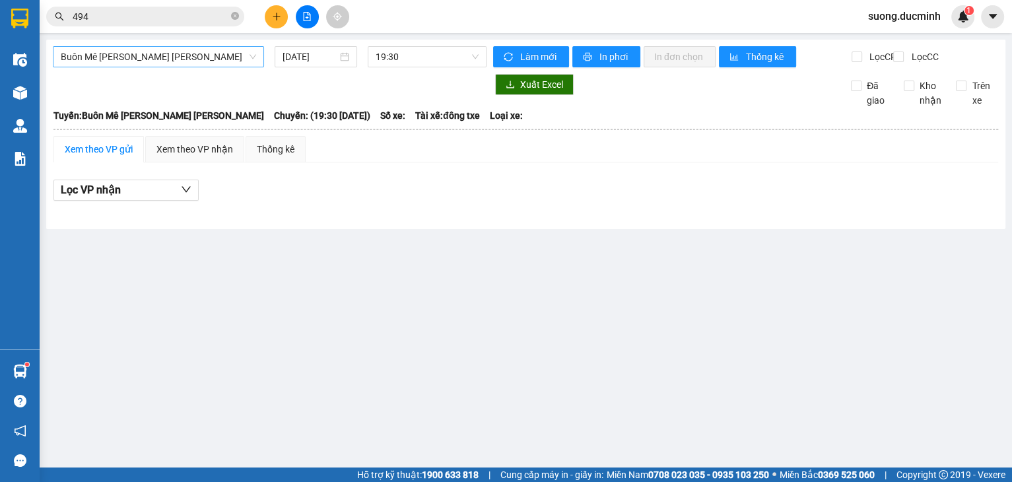
click at [166, 59] on span "Buôn Mê [PERSON_NAME] [PERSON_NAME]" at bounding box center [158, 57] width 195 height 20
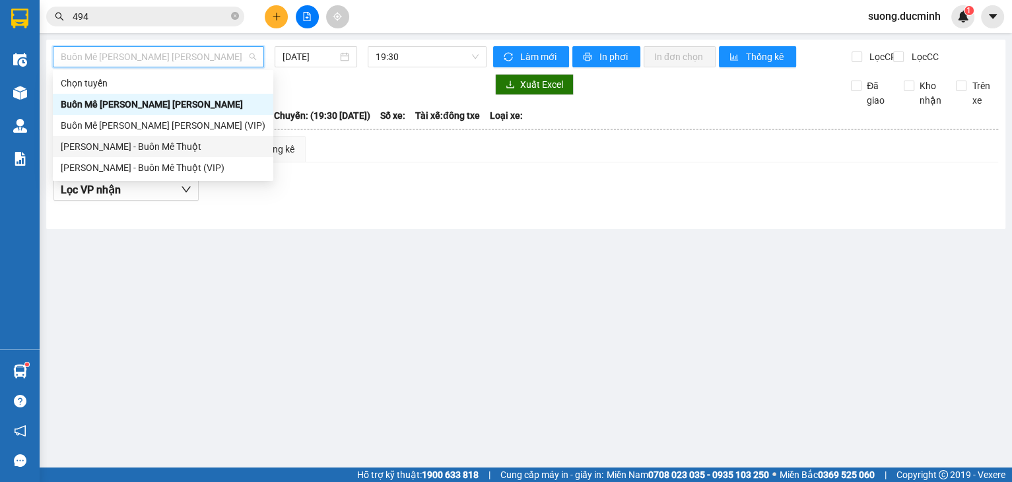
click at [155, 143] on div "[PERSON_NAME] - Buôn Mê Thuột" at bounding box center [163, 146] width 205 height 15
type input "[DATE]"
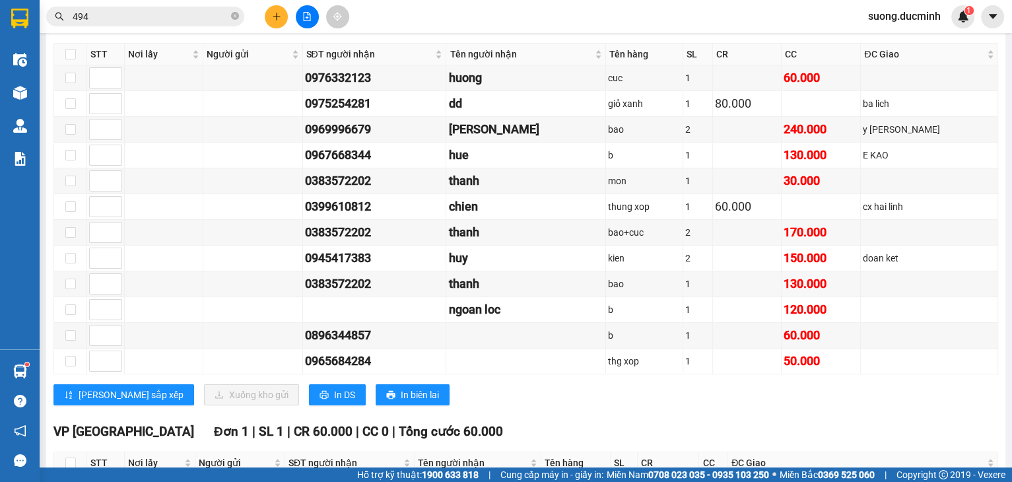
scroll to position [169, 0]
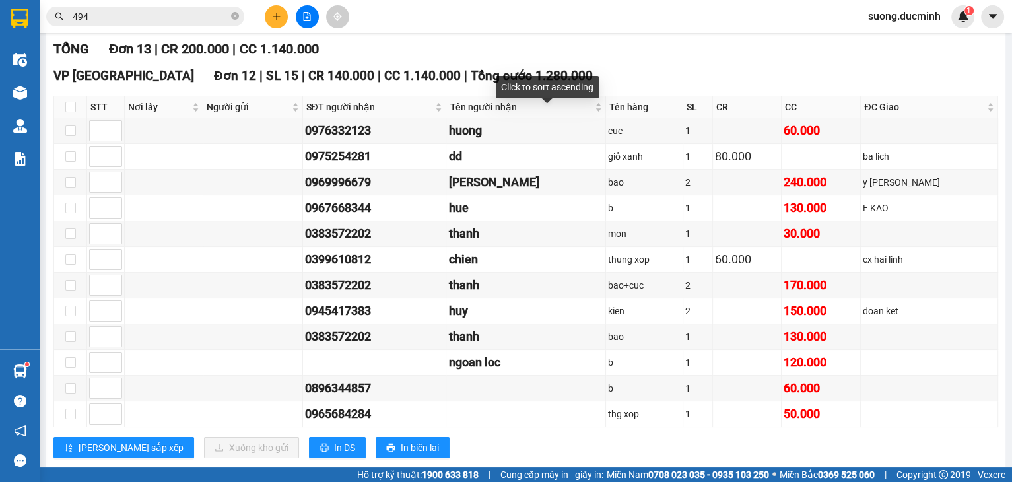
click at [578, 77] on div "Click to sort ascending" at bounding box center [547, 87] width 103 height 22
